Goal: Information Seeking & Learning: Learn about a topic

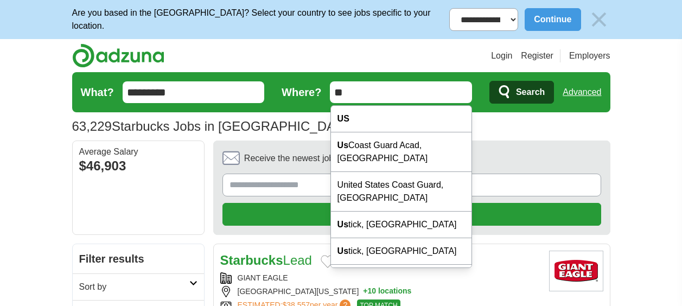
type input "*"
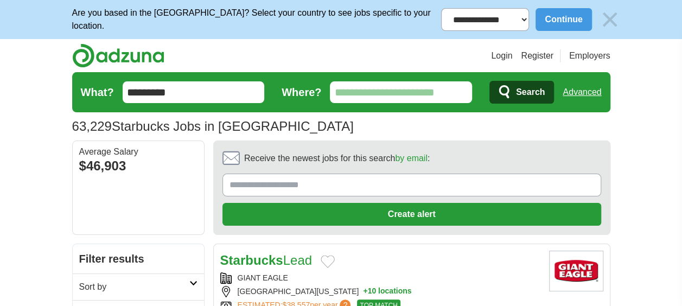
click at [380, 90] on input "Where?" at bounding box center [401, 92] width 142 height 22
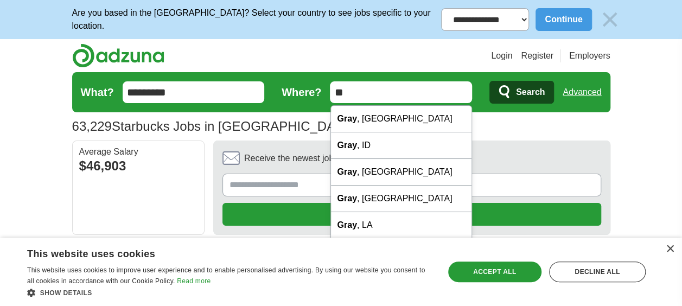
type input "*"
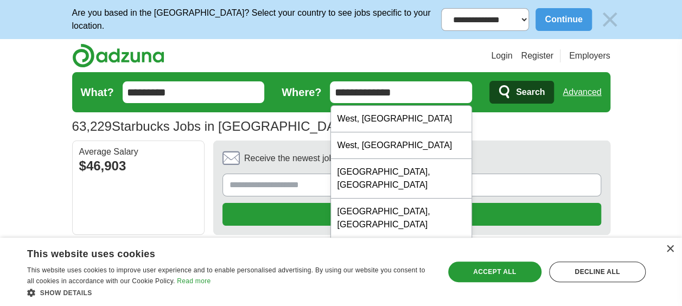
type input "**********"
click at [489, 81] on button "Search" at bounding box center [521, 92] width 65 height 23
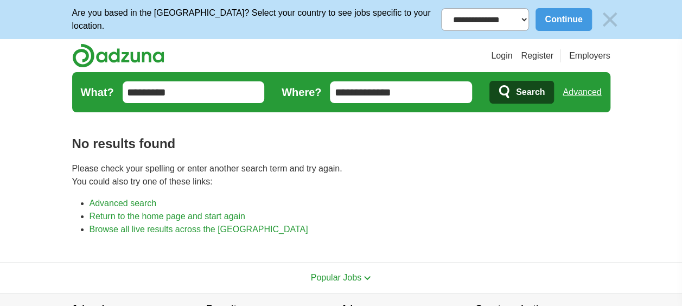
click at [535, 24] on button "Continue" at bounding box center [563, 19] width 56 height 23
